Goal: Information Seeking & Learning: Learn about a topic

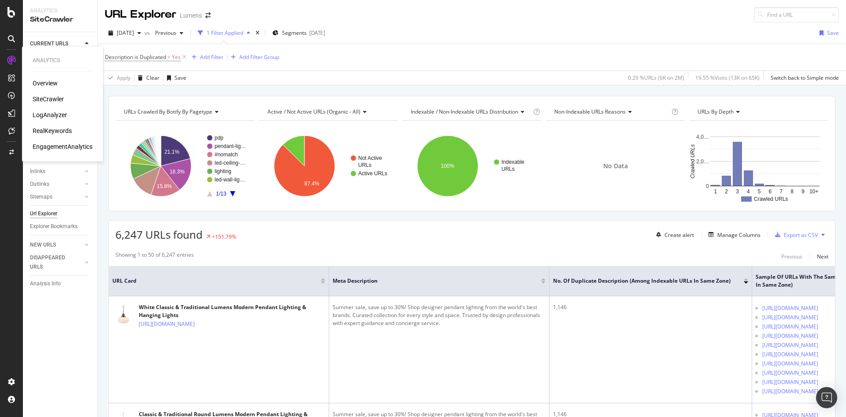
click at [9, 61] on icon at bounding box center [11, 60] width 9 height 9
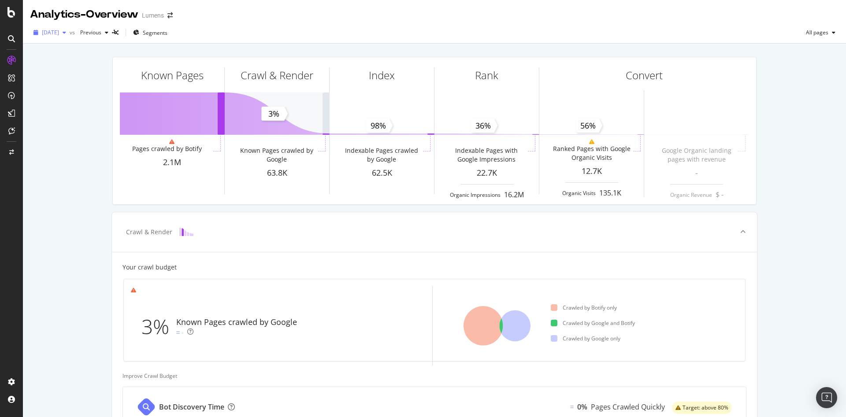
click at [59, 34] on span "2025 Aug. 3rd" at bounding box center [50, 32] width 17 height 7
click at [59, 31] on span "[DATE]" at bounding box center [50, 32] width 17 height 7
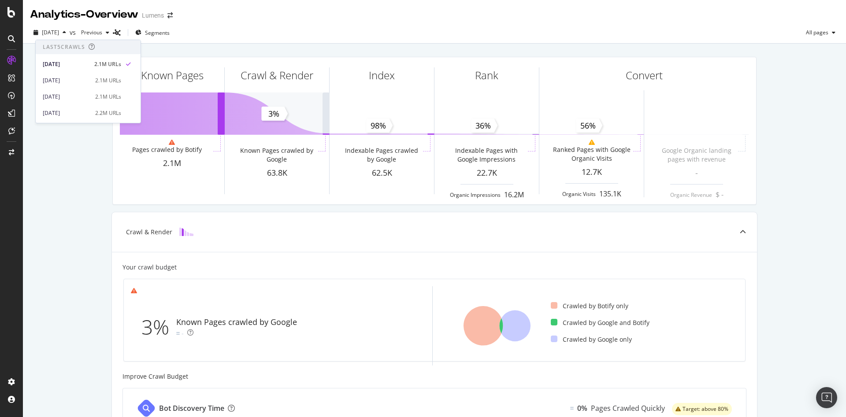
click at [71, 253] on div "Known Pages Pages crawled by Botify 2.1M Crawl & Render Known Pages crawled by …" at bounding box center [434, 365] width 823 height 642
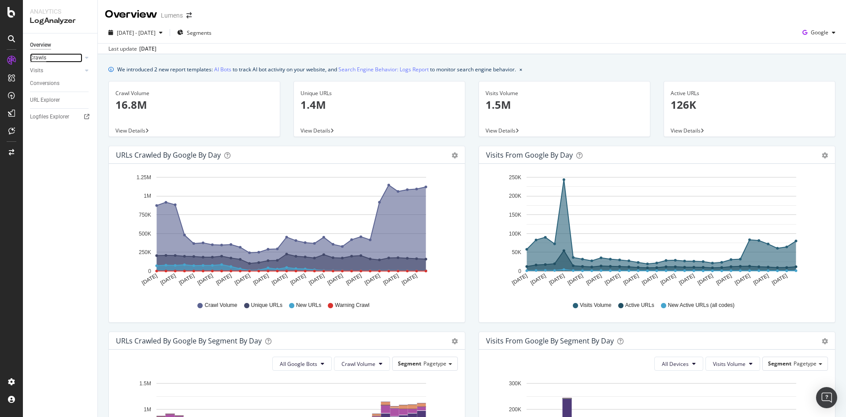
click at [33, 59] on div "Crawls" at bounding box center [38, 57] width 16 height 9
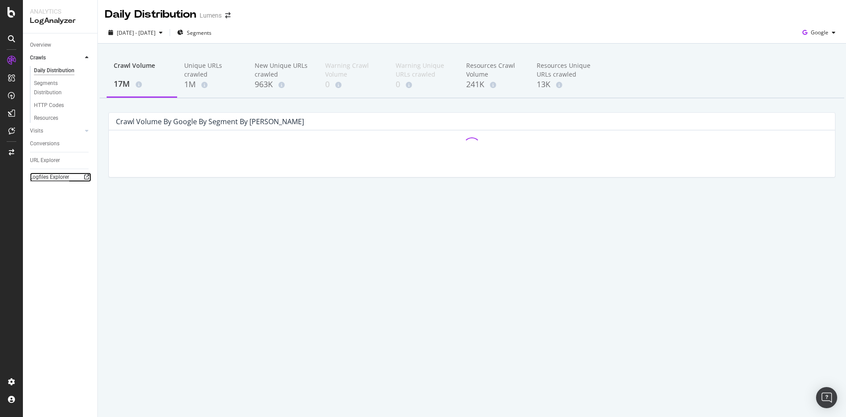
click at [45, 174] on div "Logfiles Explorer" at bounding box center [49, 177] width 39 height 9
click at [43, 183] on div "Logfiles Explorer" at bounding box center [63, 177] width 67 height 13
